Goal: Task Accomplishment & Management: Use online tool/utility

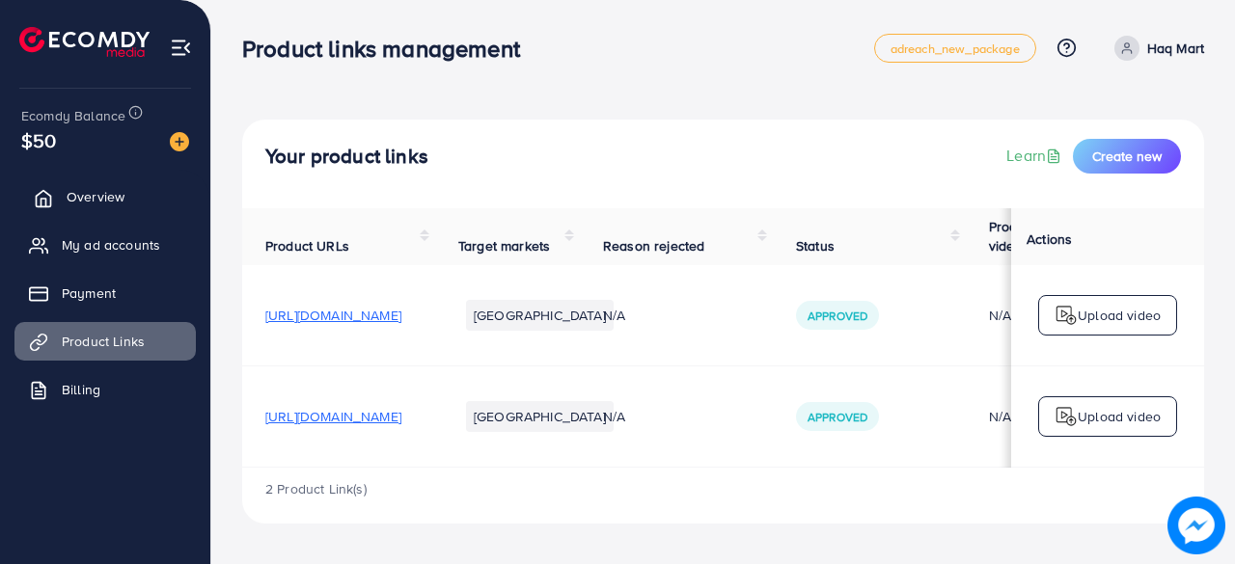
drag, startPoint x: 0, startPoint y: 0, endPoint x: 83, endPoint y: 190, distance: 207.3
click at [83, 190] on span "Overview" at bounding box center [96, 196] width 58 height 19
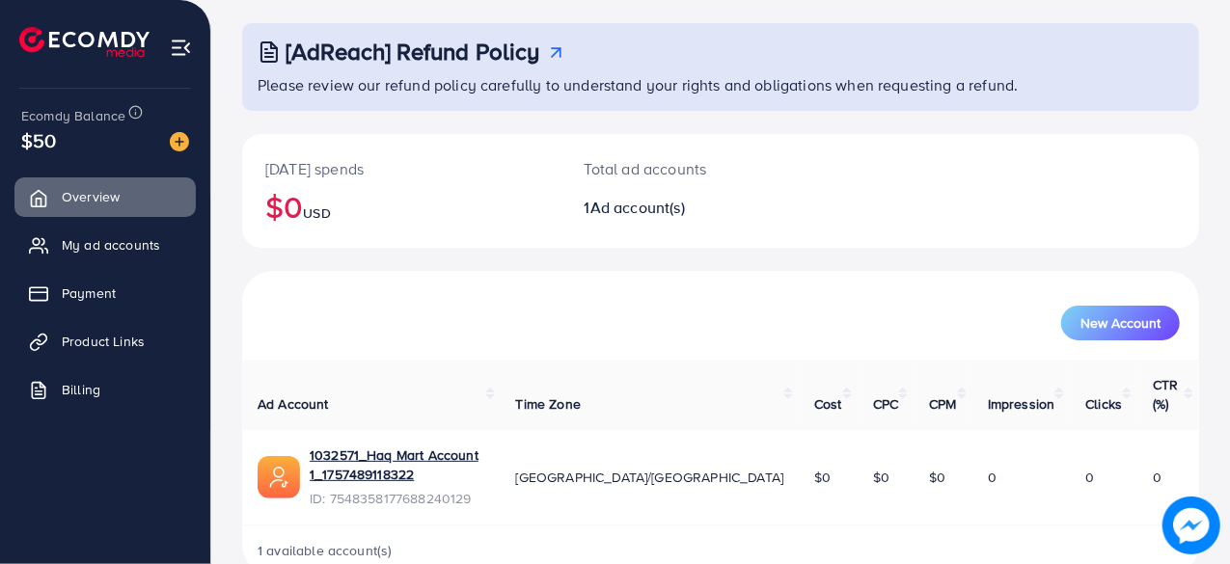
scroll to position [98, 0]
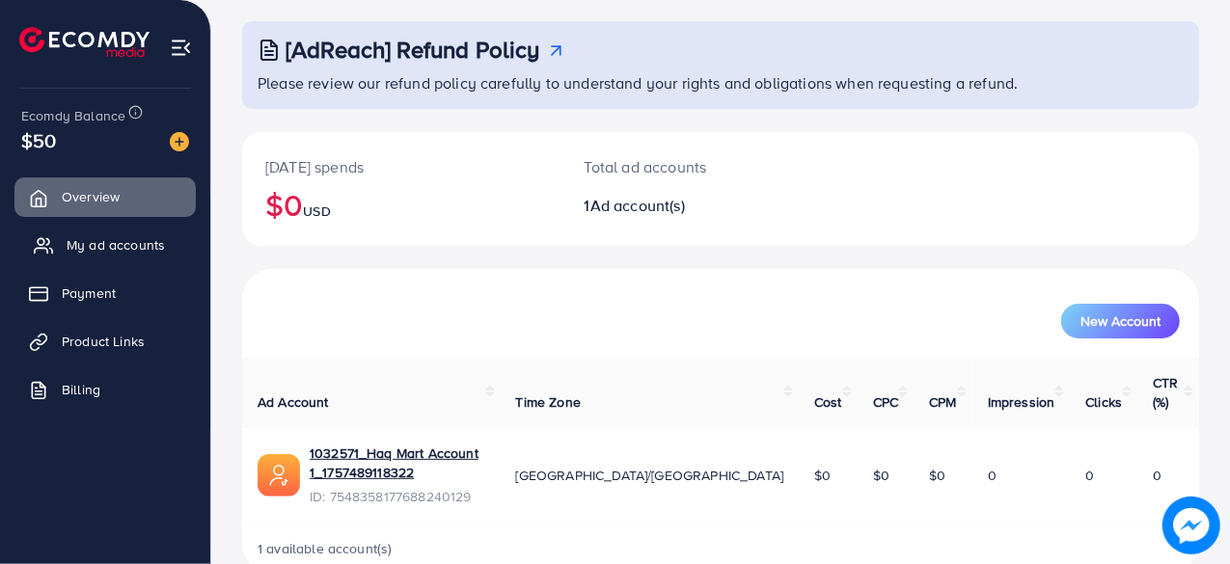
click at [127, 251] on span "My ad accounts" at bounding box center [116, 244] width 98 height 19
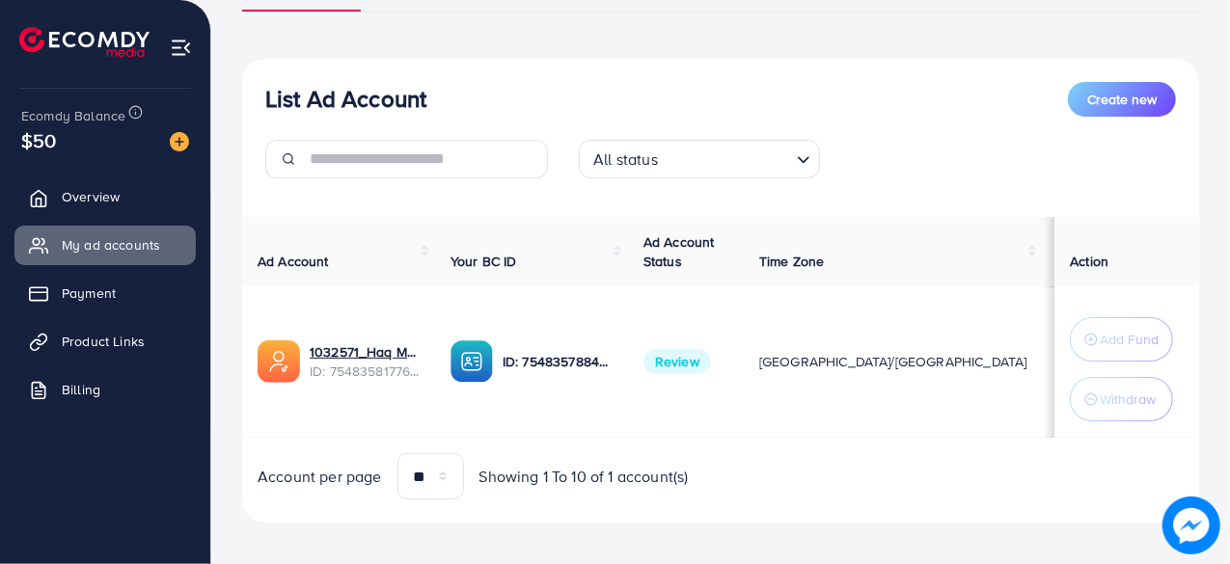
scroll to position [183, 0]
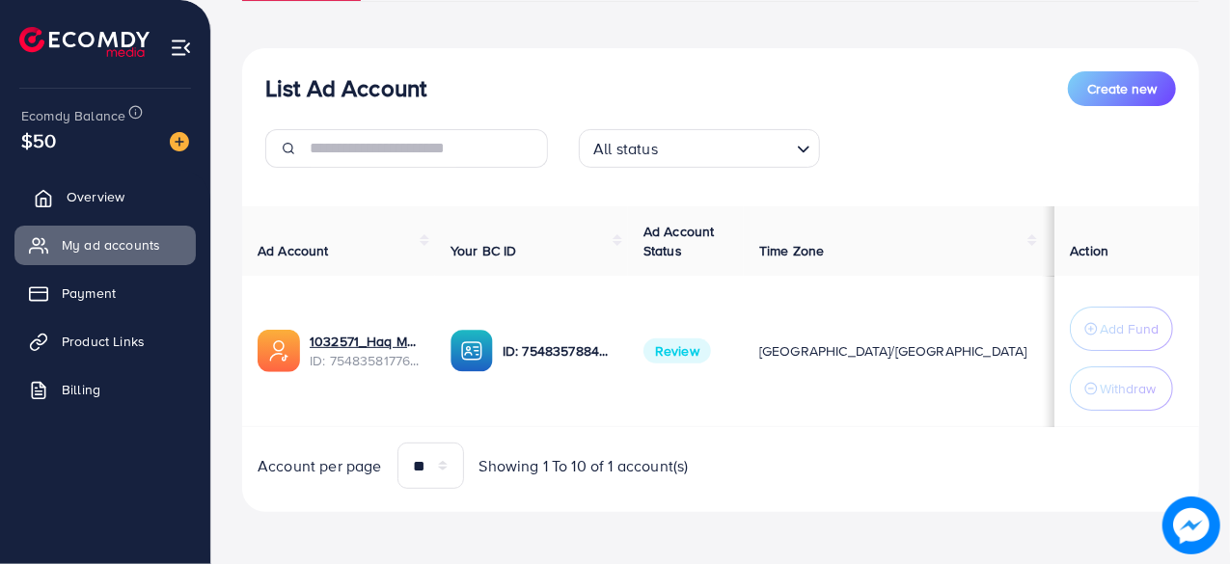
click at [94, 197] on span "Overview" at bounding box center [96, 196] width 58 height 19
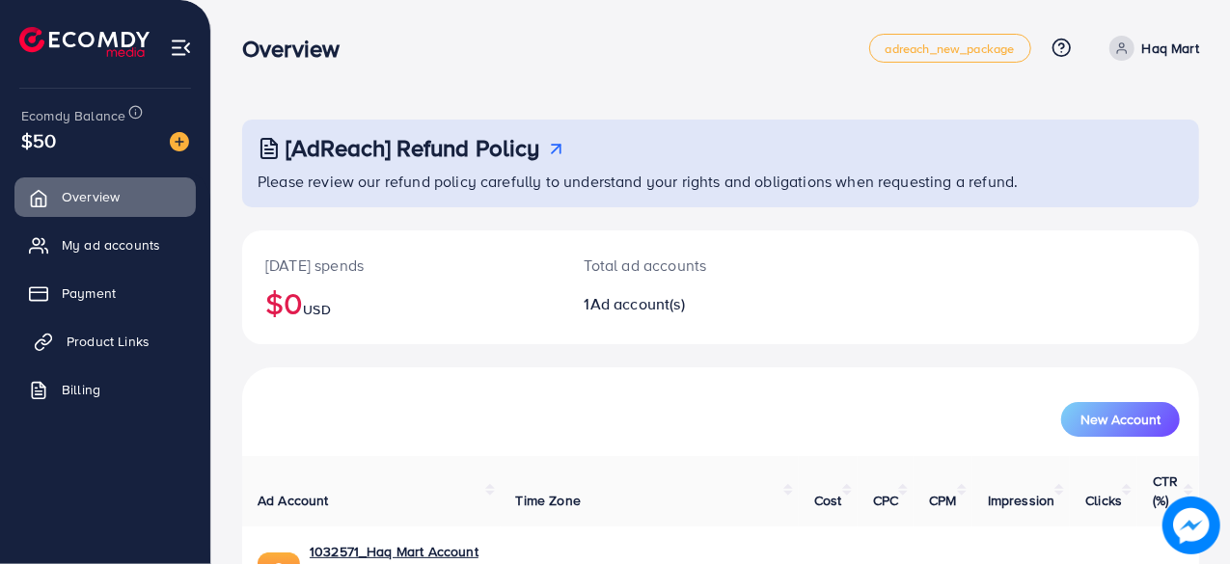
click at [74, 346] on span "Product Links" at bounding box center [108, 341] width 83 height 19
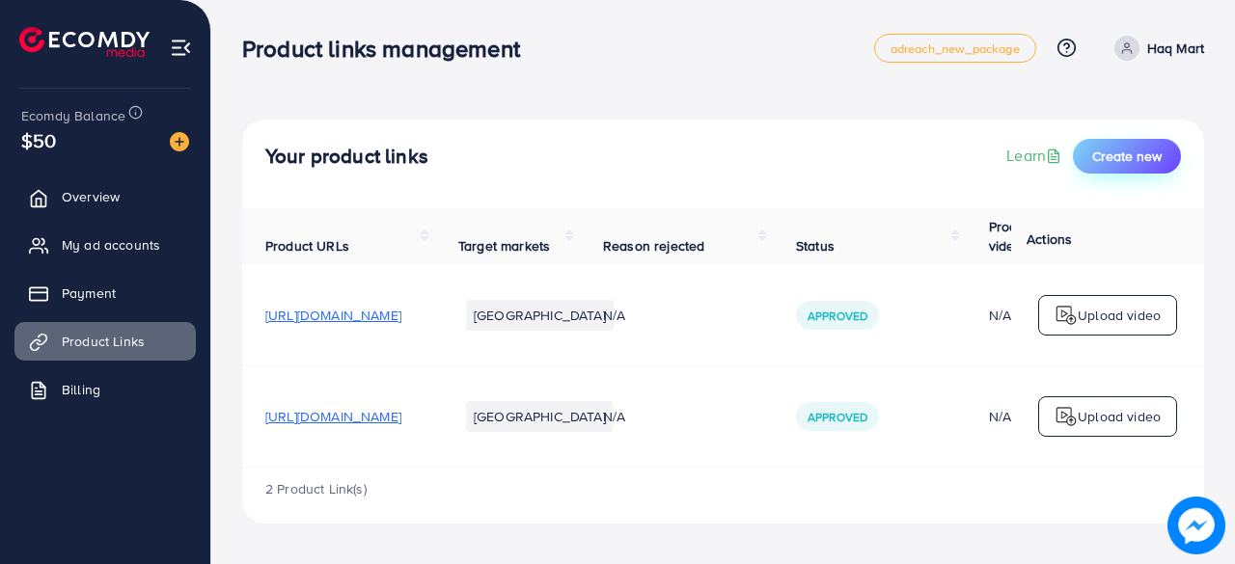
click at [1127, 155] on span "Create new" at bounding box center [1126, 156] width 69 height 19
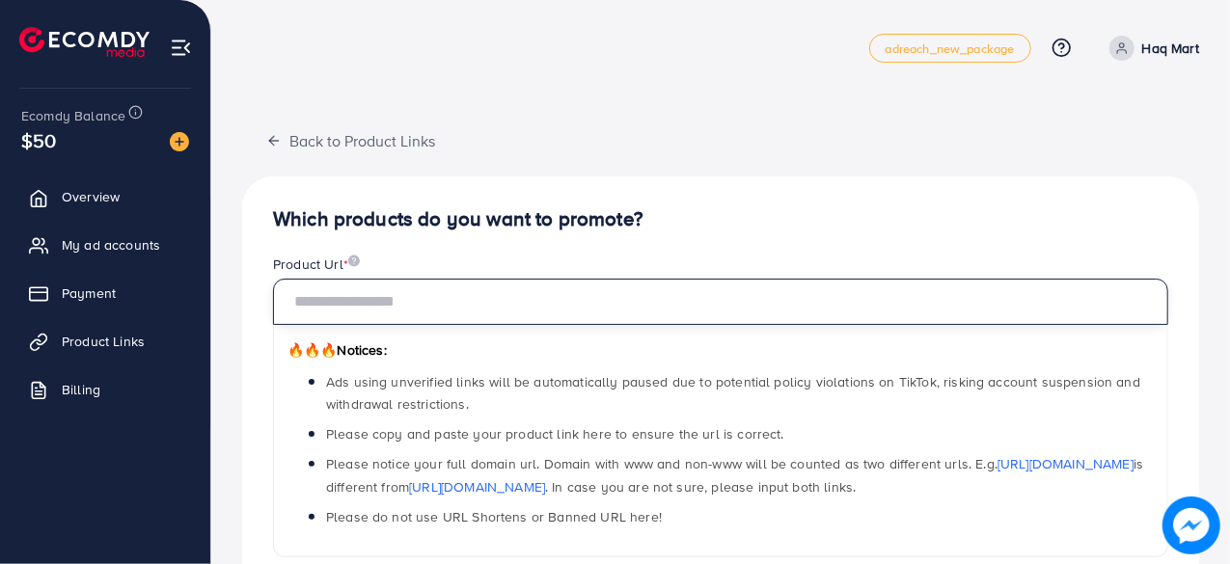
click at [375, 301] on input "text" at bounding box center [720, 302] width 895 height 46
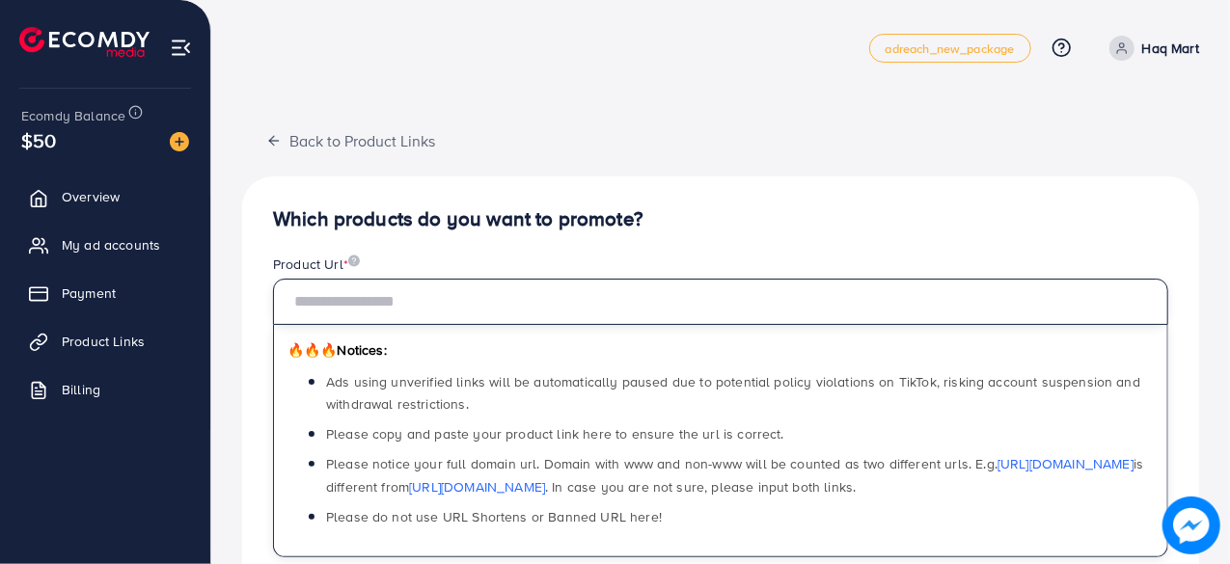
paste input "**********"
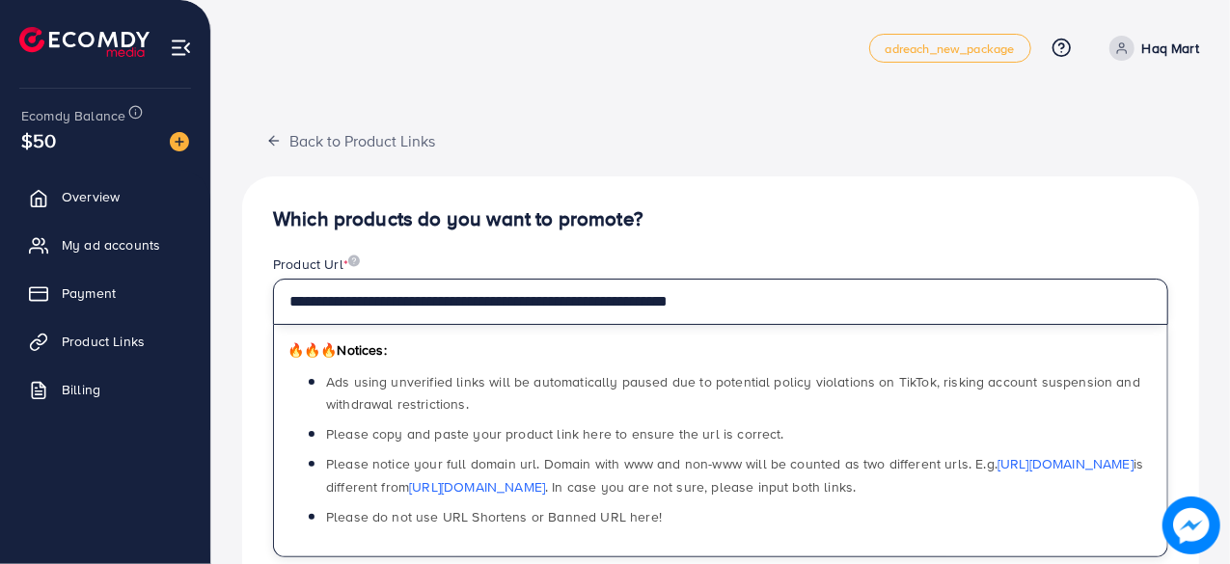
type input "**********"
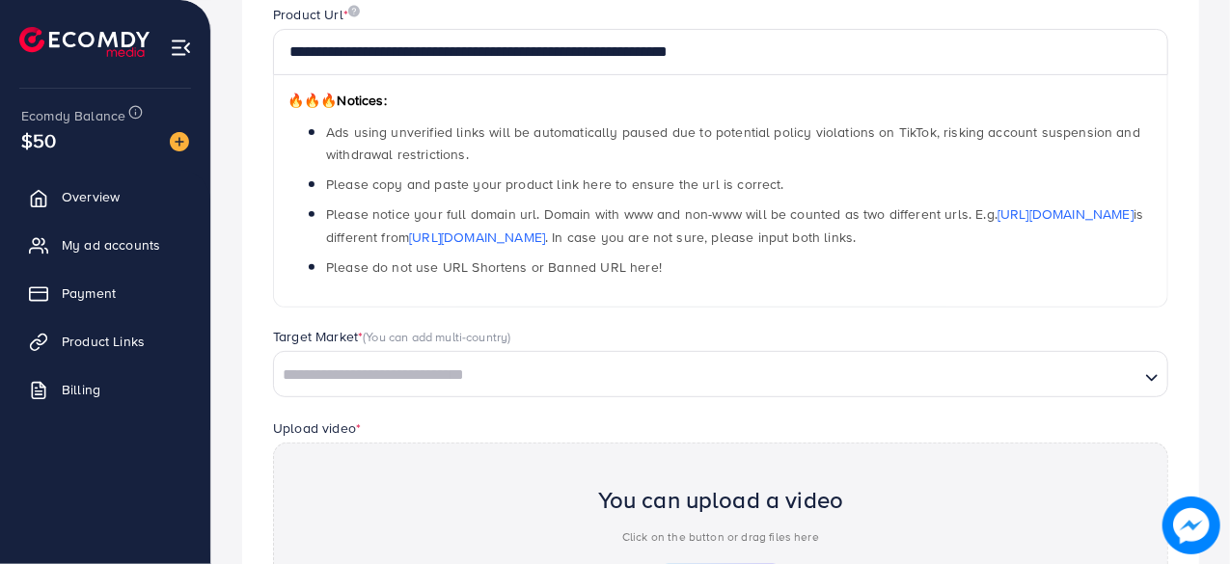
scroll to position [289, 0]
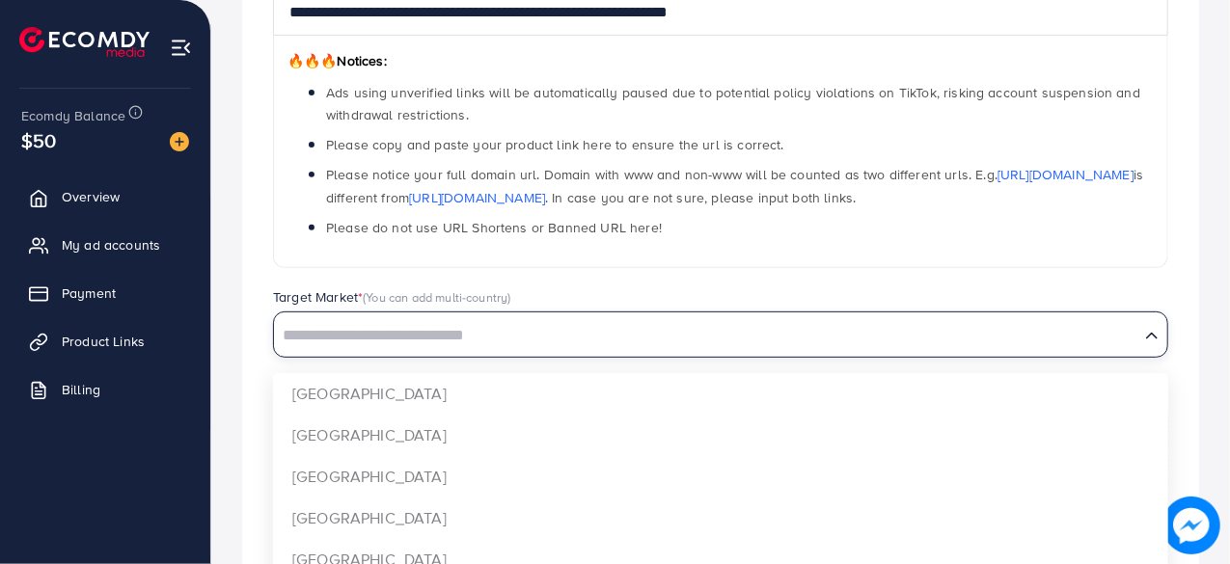
click at [440, 351] on div "Loading..." at bounding box center [720, 335] width 895 height 46
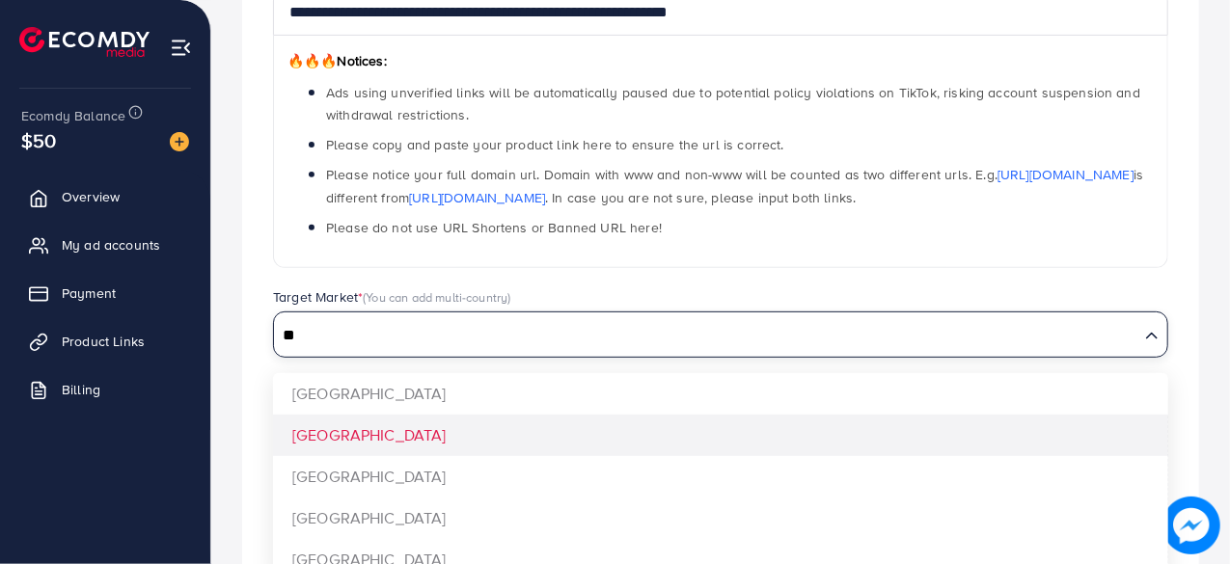
type input "**"
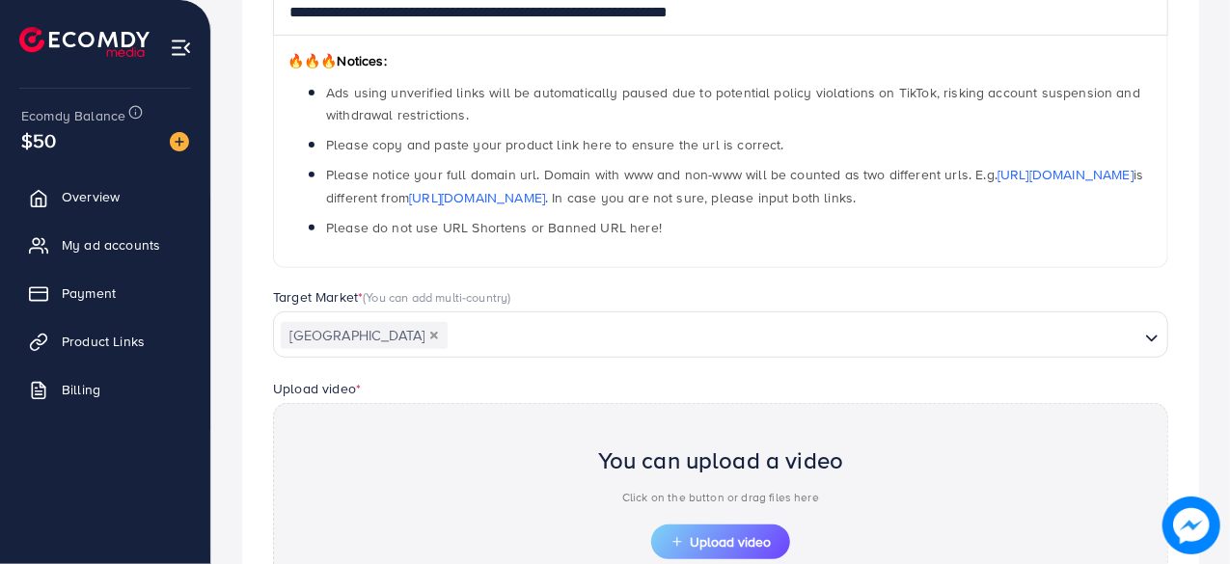
click at [391, 422] on div "**********" at bounding box center [720, 326] width 957 height 878
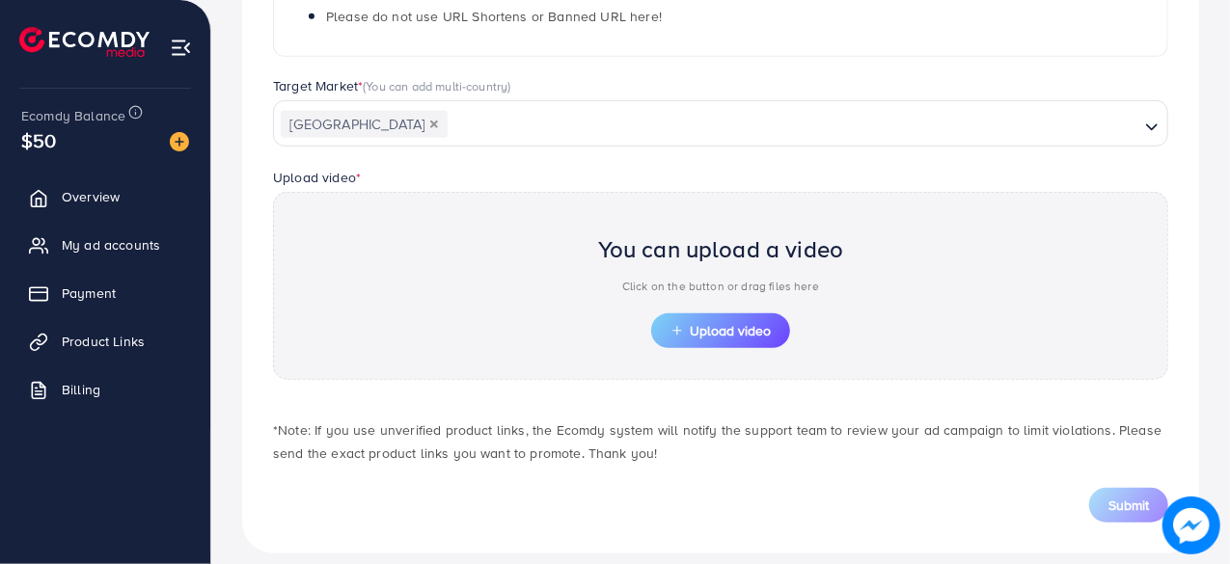
scroll to position [517, 0]
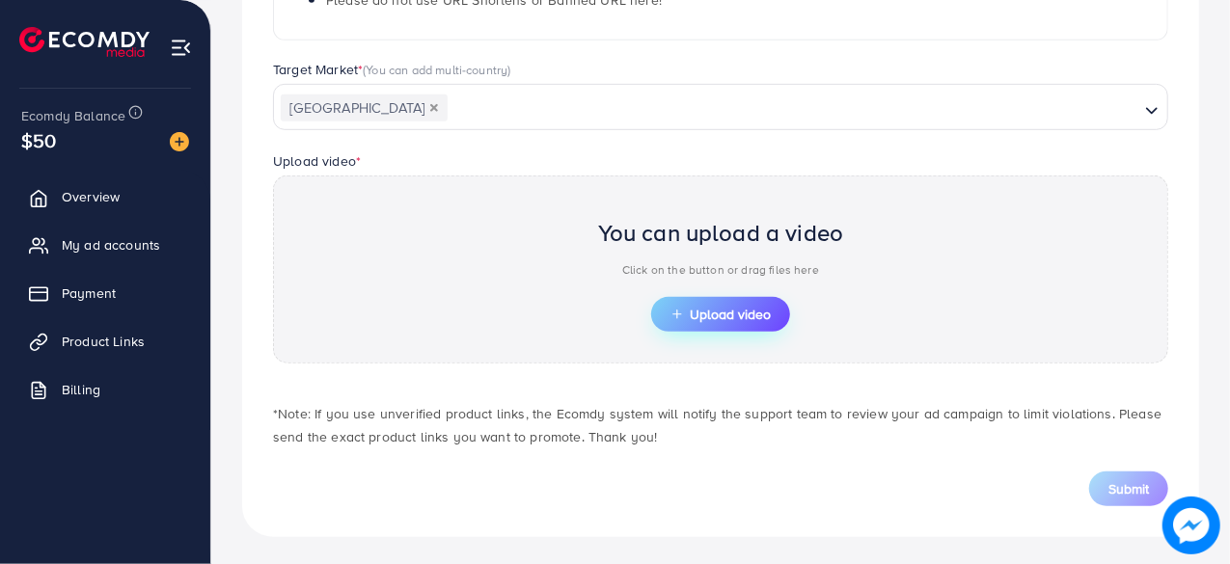
click at [704, 315] on span "Upload video" at bounding box center [720, 315] width 100 height 14
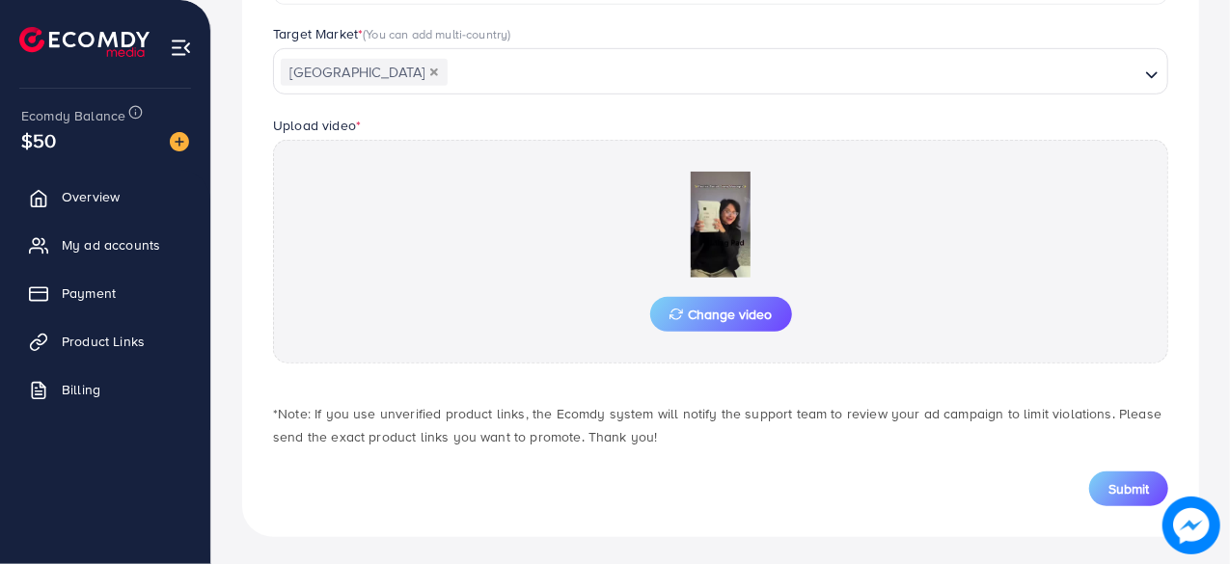
scroll to position [554, 0]
click at [1144, 493] on span "Submit" at bounding box center [1128, 487] width 41 height 19
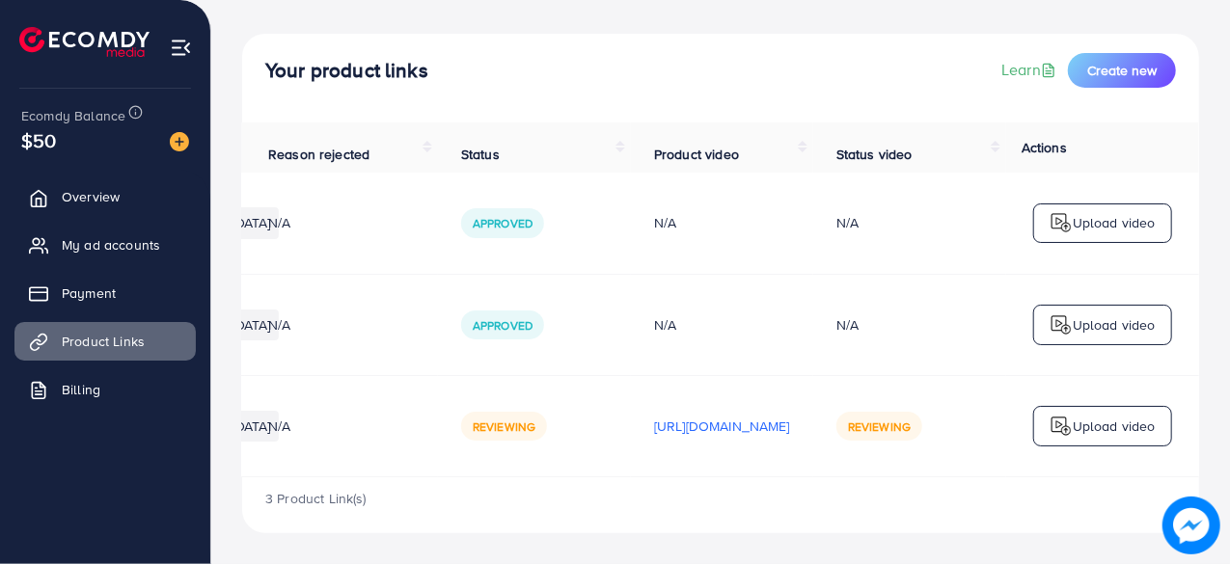
scroll to position [0, 570]
click at [1061, 416] on img at bounding box center [1060, 426] width 23 height 23
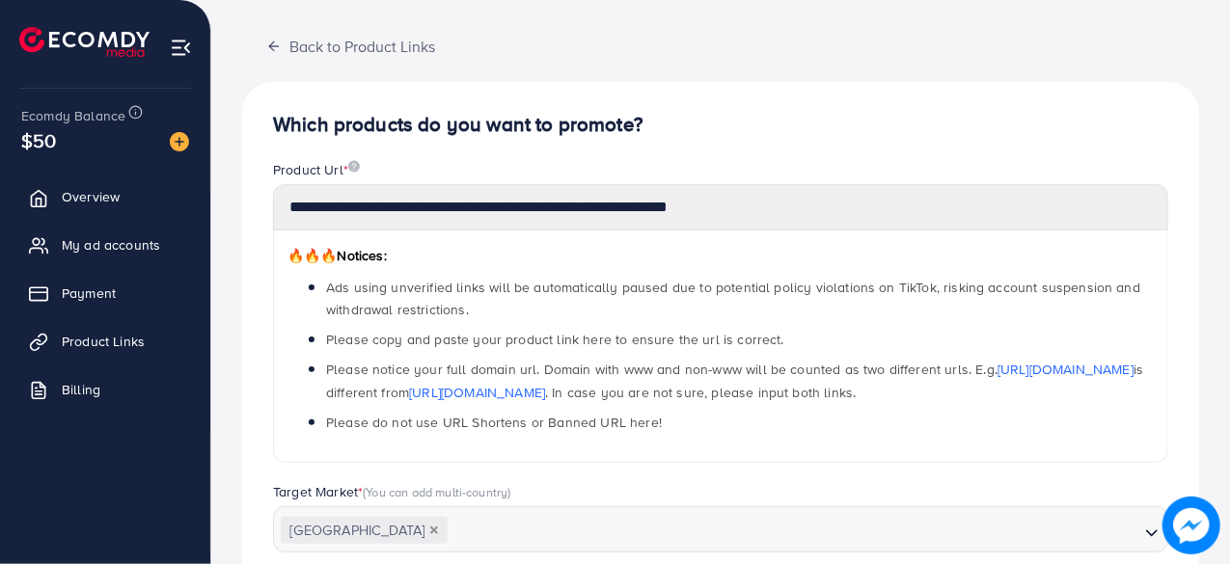
scroll to position [691, 0]
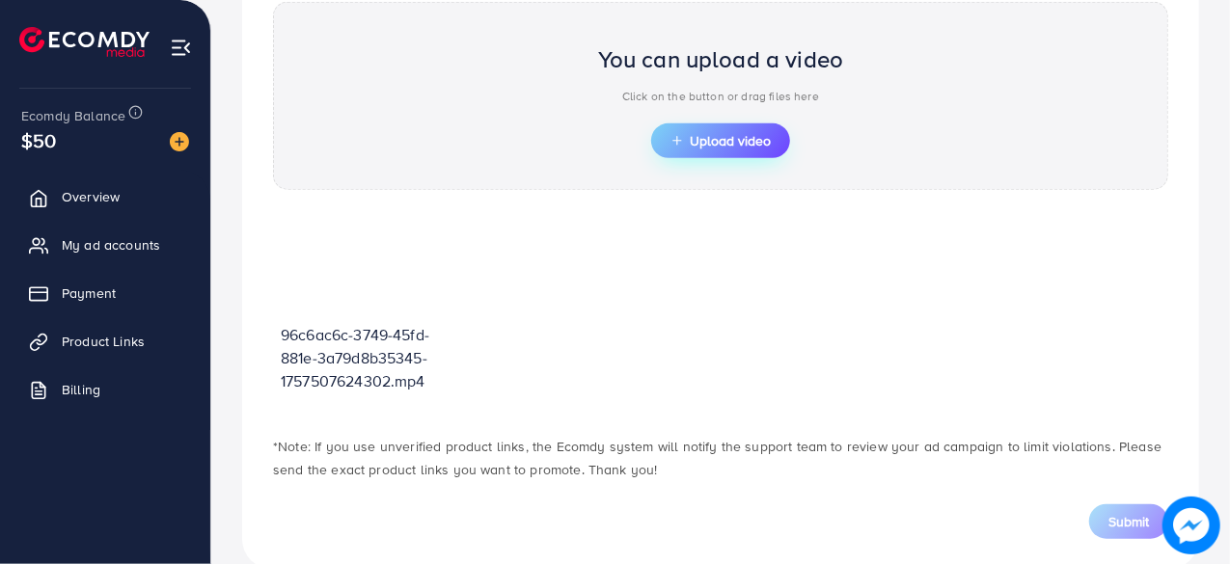
click at [704, 134] on span "Upload video" at bounding box center [720, 141] width 100 height 14
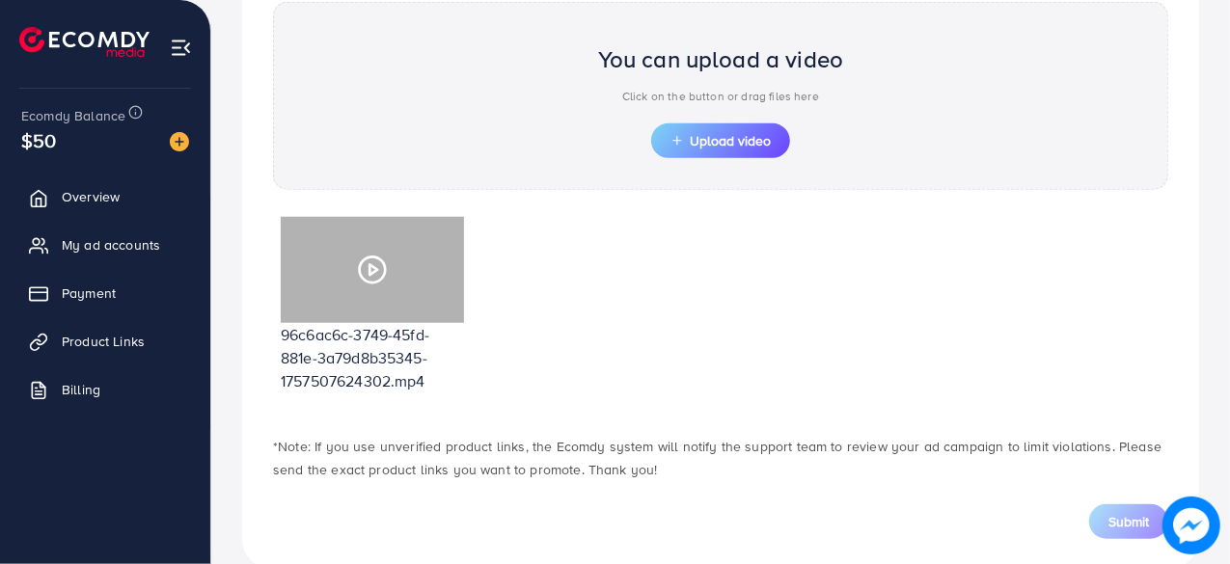
click at [365, 259] on icon at bounding box center [372, 270] width 31 height 31
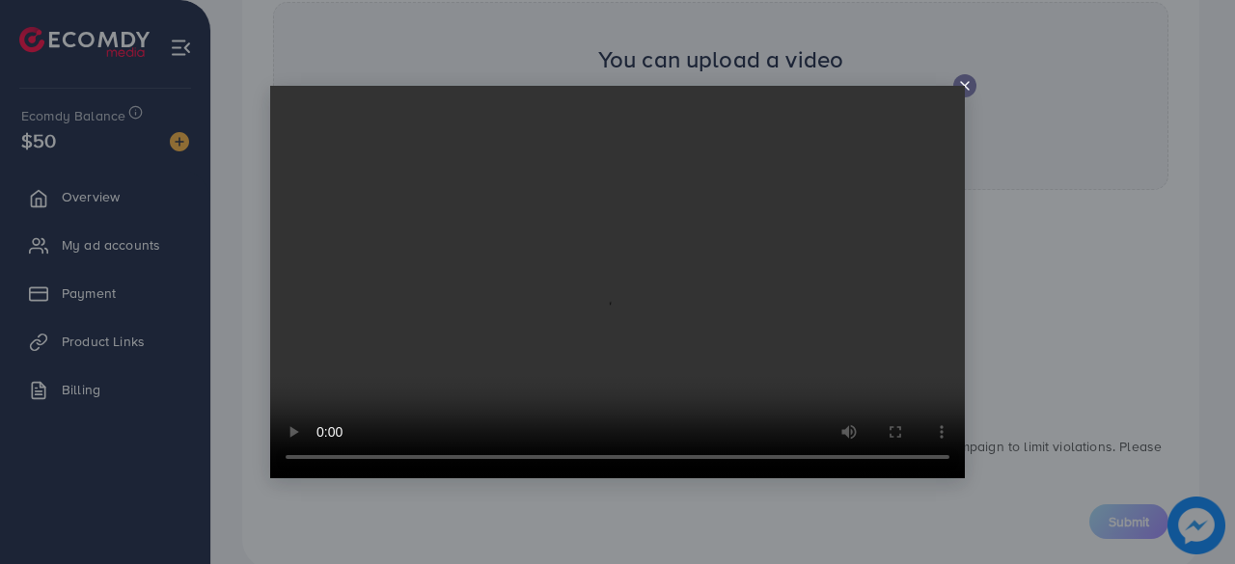
click at [966, 80] on icon at bounding box center [964, 85] width 15 height 15
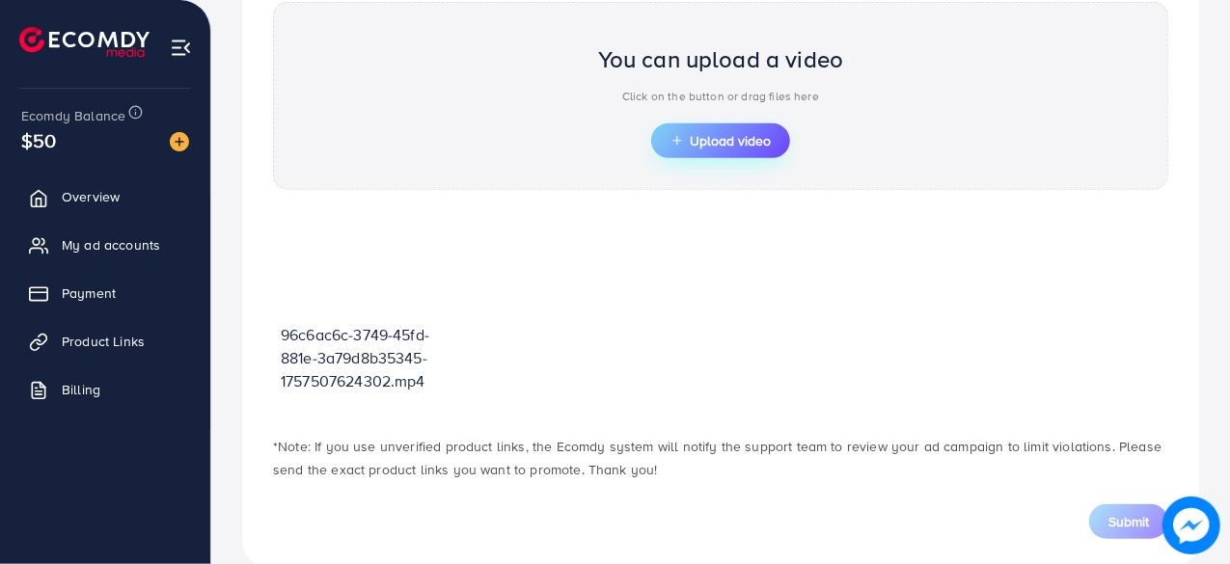
click at [718, 134] on span "Upload video" at bounding box center [720, 141] width 100 height 14
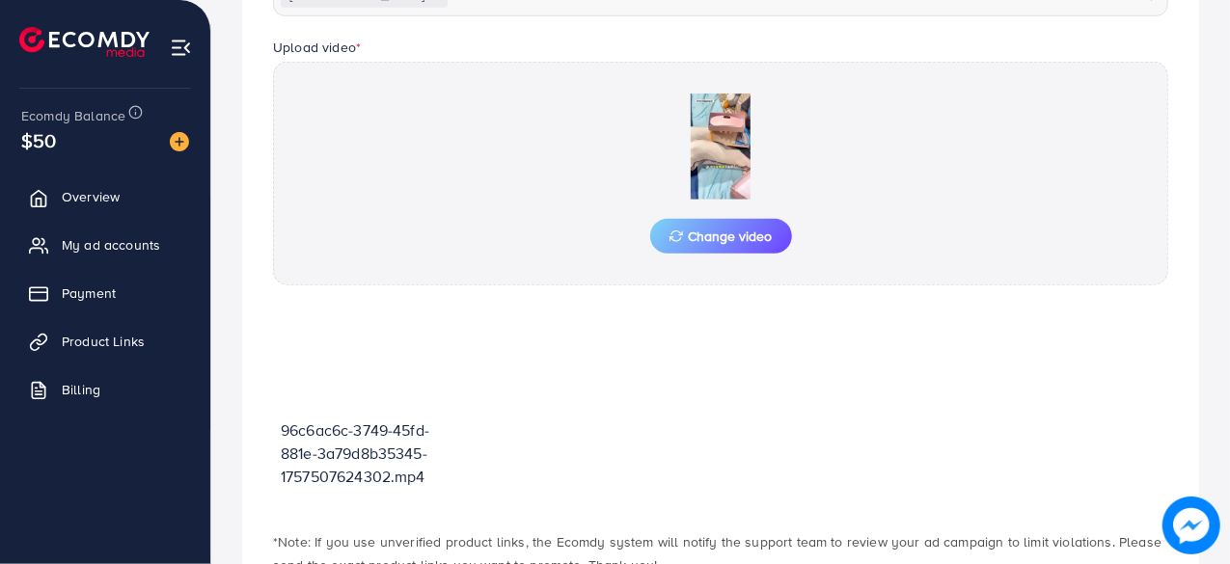
scroll to position [727, 0]
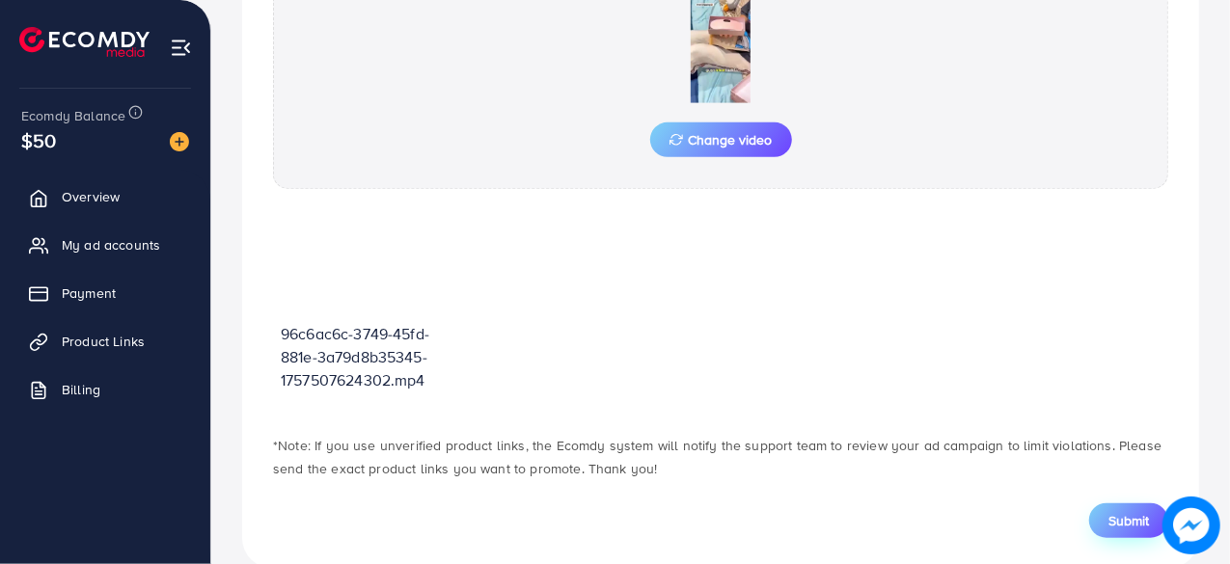
click at [1121, 524] on span "Submit" at bounding box center [1128, 520] width 41 height 19
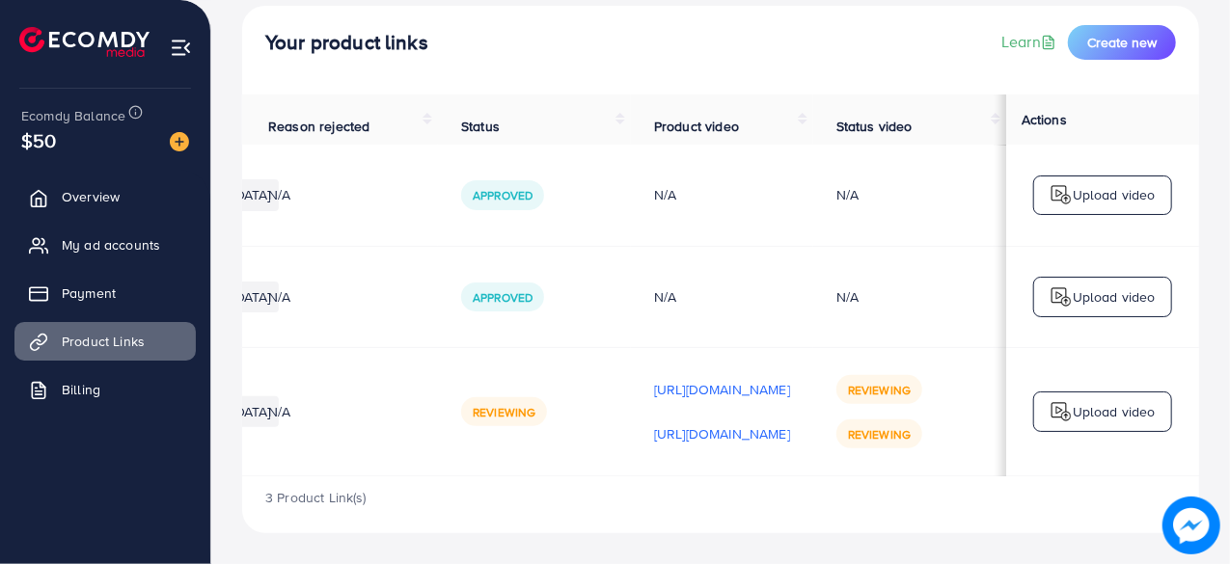
scroll to position [0, 442]
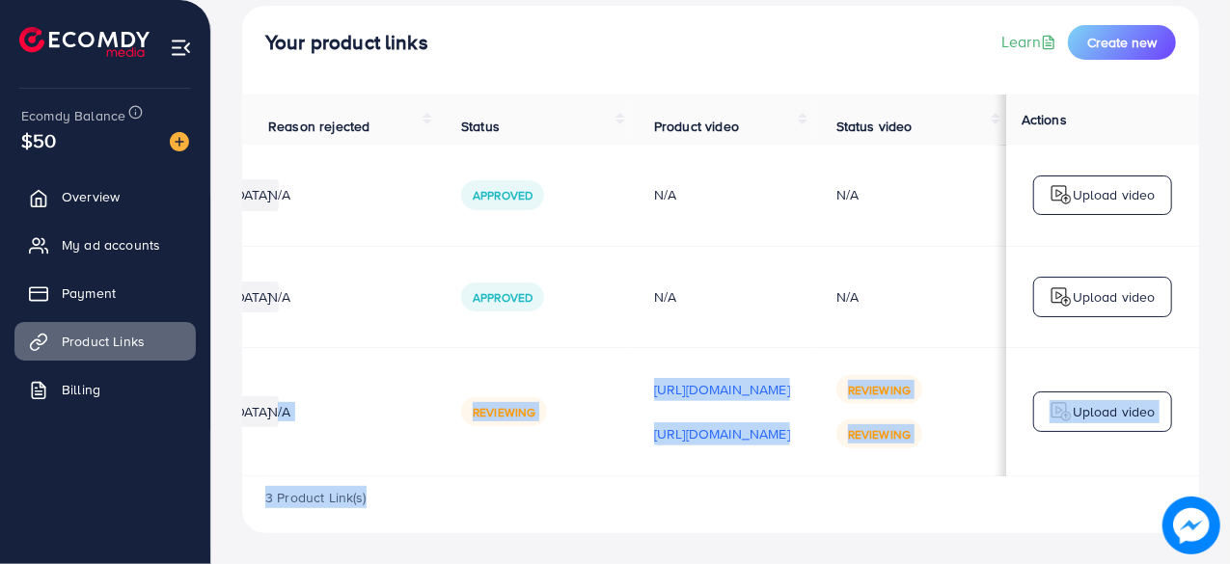
drag, startPoint x: 576, startPoint y: 478, endPoint x: 299, endPoint y: 441, distance: 279.4
click at [299, 441] on div "Product URLs Target markets Reason rejected Status Product video Status video A…" at bounding box center [720, 314] width 957 height 439
click at [596, 477] on div "3 Product Link(s)" at bounding box center [720, 504] width 957 height 56
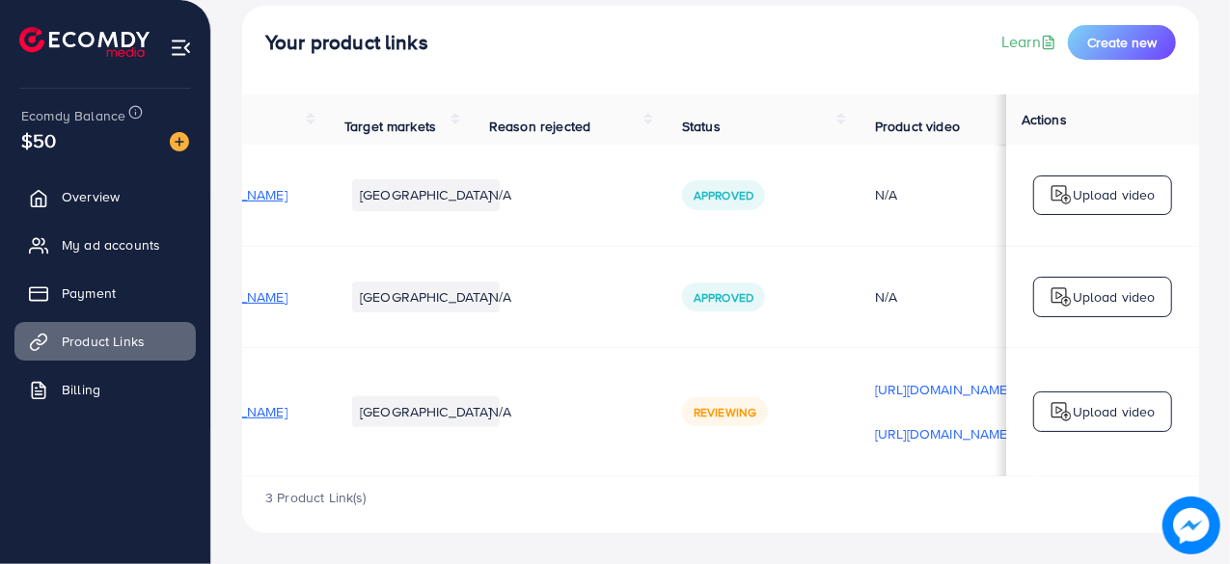
scroll to position [0, 0]
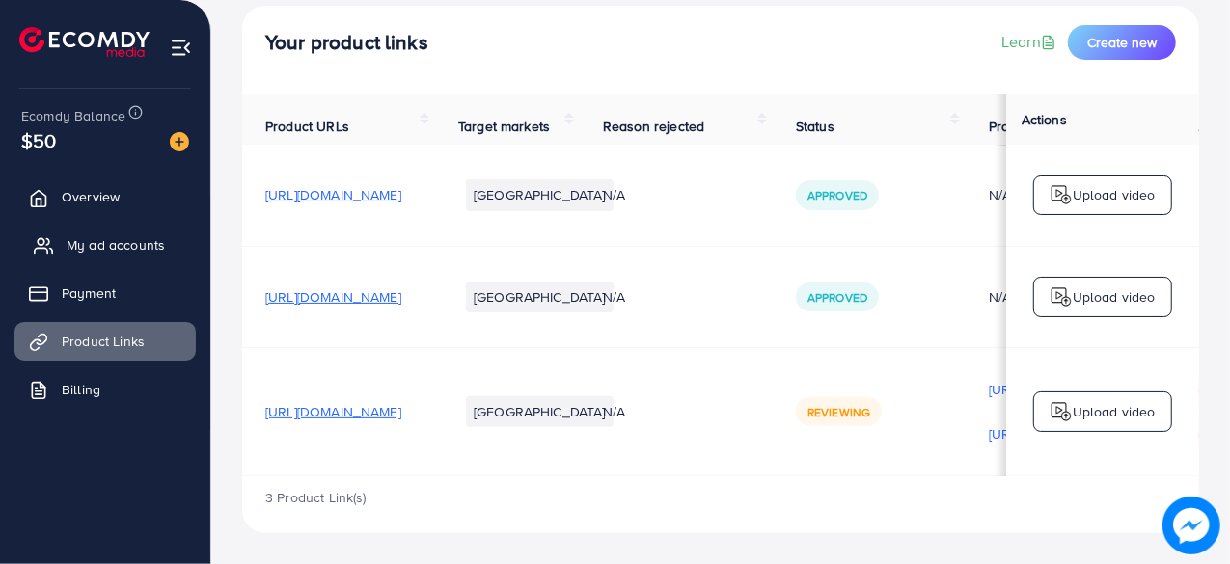
click at [62, 253] on link "My ad accounts" at bounding box center [104, 245] width 181 height 39
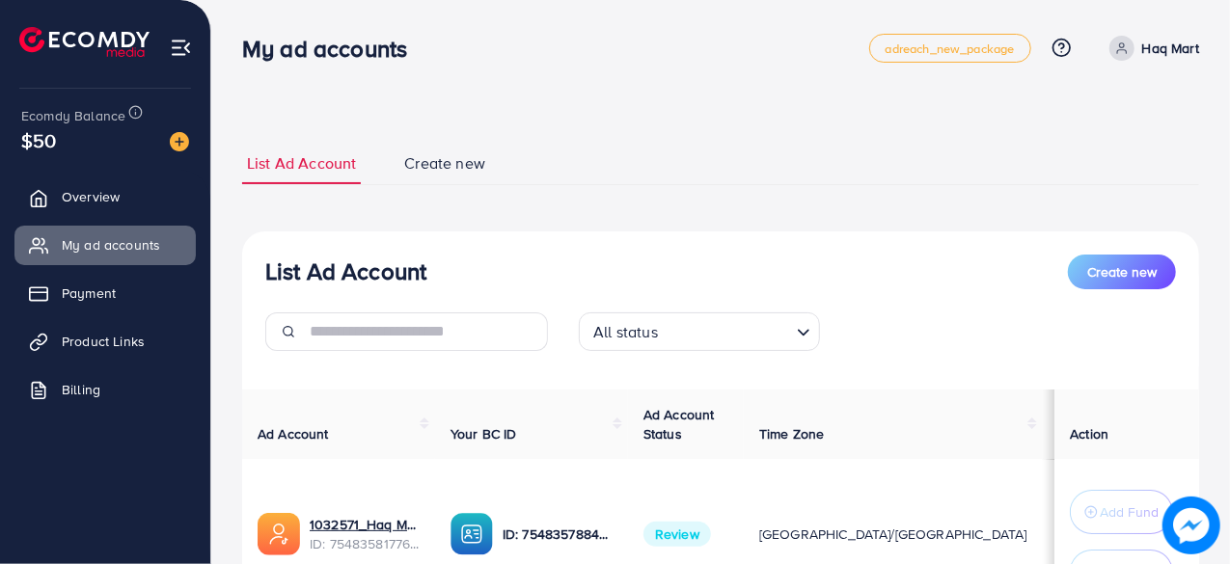
scroll to position [183, 0]
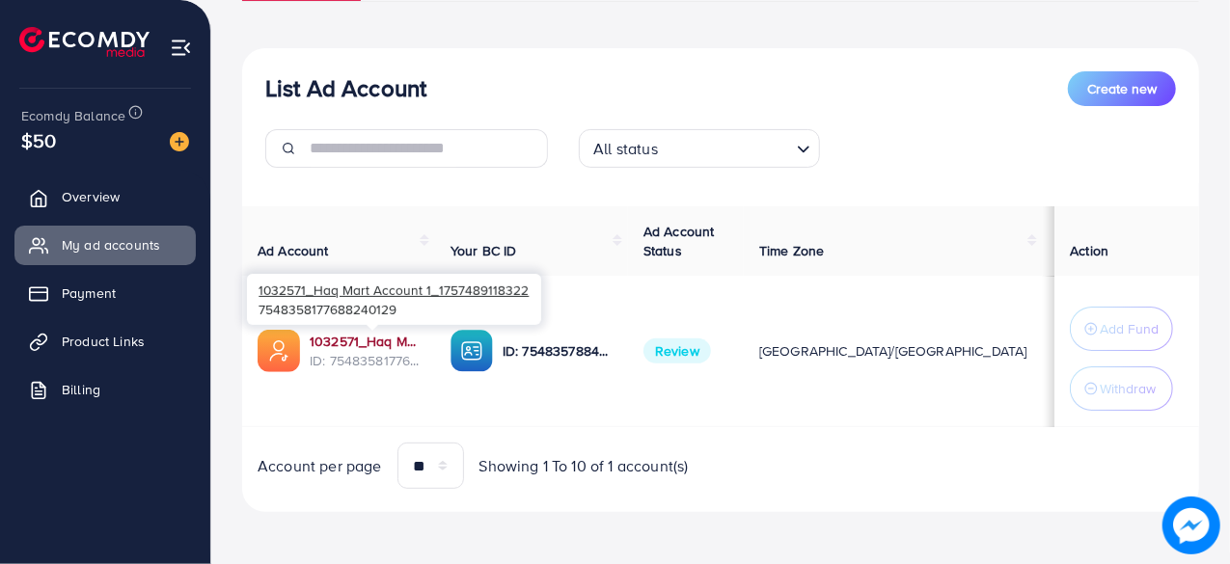
click at [378, 337] on link "1032571_Haq Mart Account 1_1757489118322" at bounding box center [365, 341] width 110 height 19
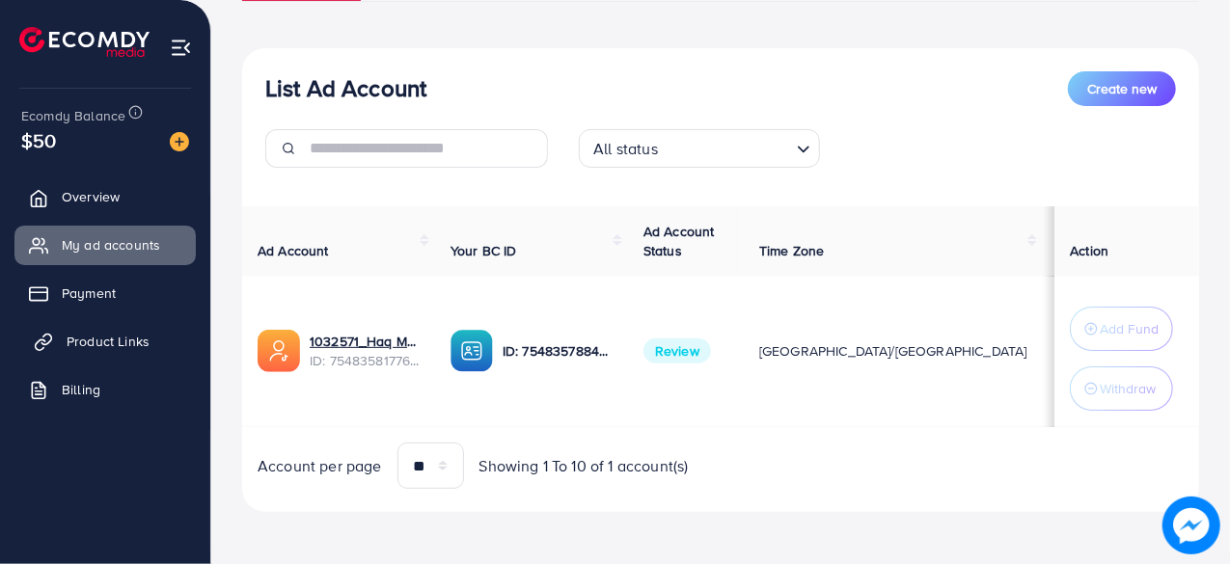
click at [122, 340] on span "Product Links" at bounding box center [108, 341] width 83 height 19
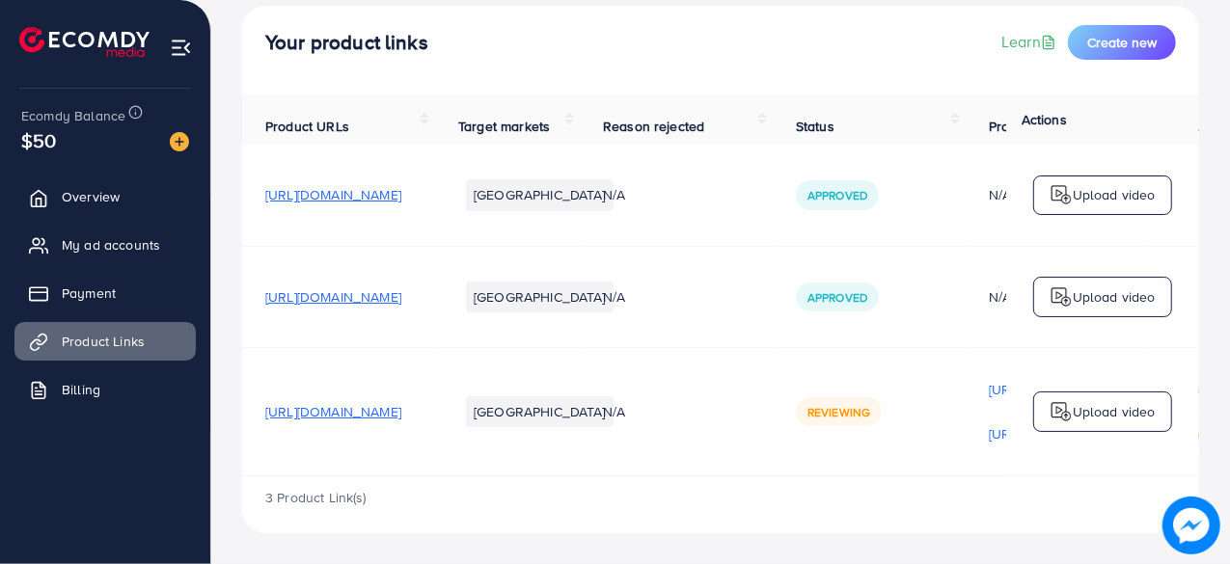
scroll to position [122, 0]
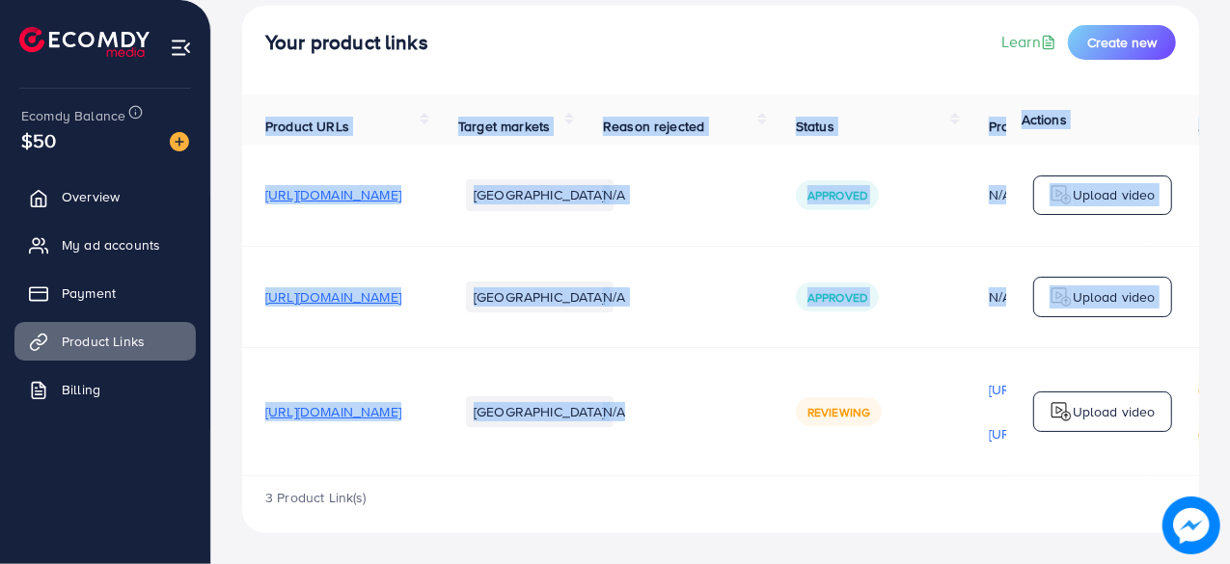
drag, startPoint x: 760, startPoint y: 470, endPoint x: 804, endPoint y: 476, distance: 44.7
click at [804, 476] on div "Product URLs Target markets Reason rejected Status Product video Status video A…" at bounding box center [720, 286] width 957 height 382
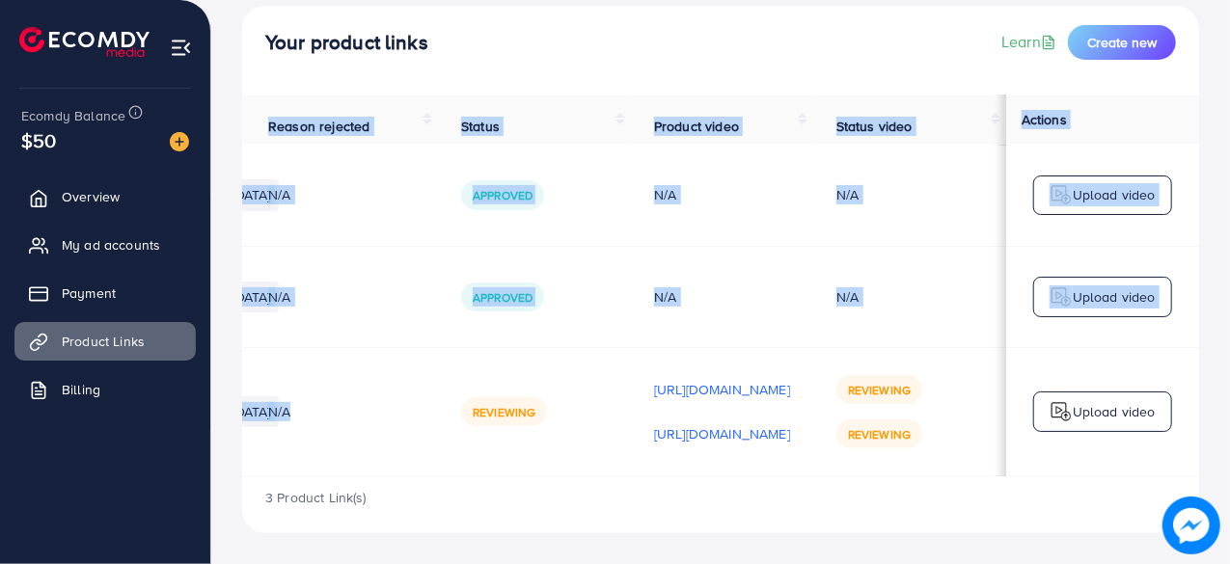
scroll to position [0, 395]
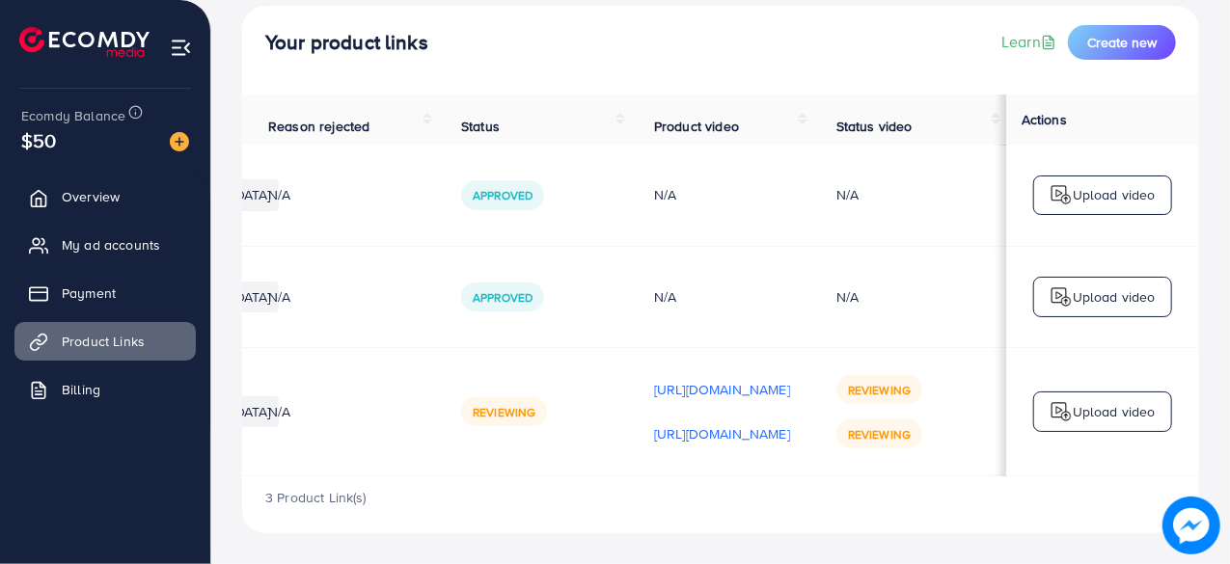
click at [999, 532] on div "3 Product Link(s)" at bounding box center [720, 504] width 957 height 56
click at [132, 236] on span "My ad accounts" at bounding box center [116, 244] width 98 height 19
